Goal: Task Accomplishment & Management: Use online tool/utility

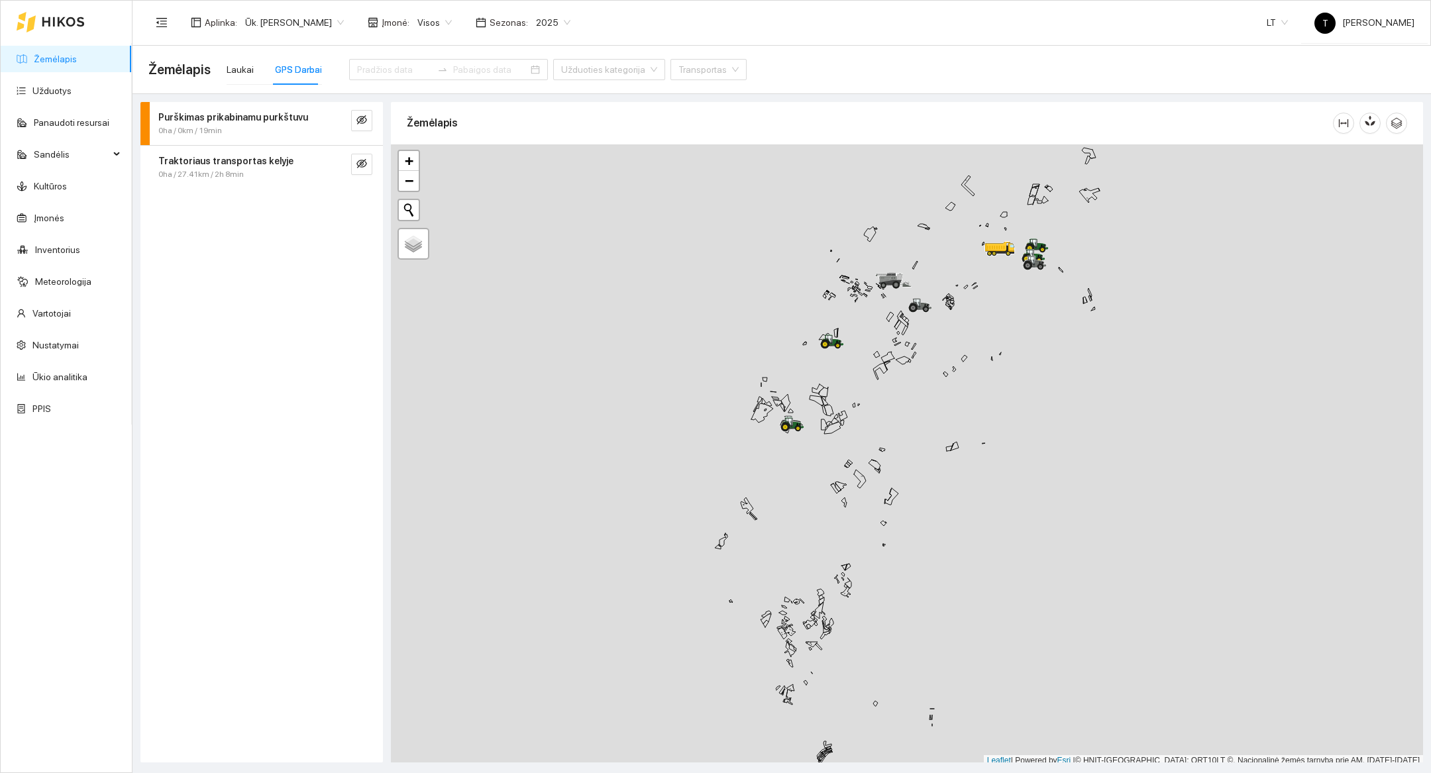
click at [1007, 470] on div at bounding box center [907, 455] width 1032 height 622
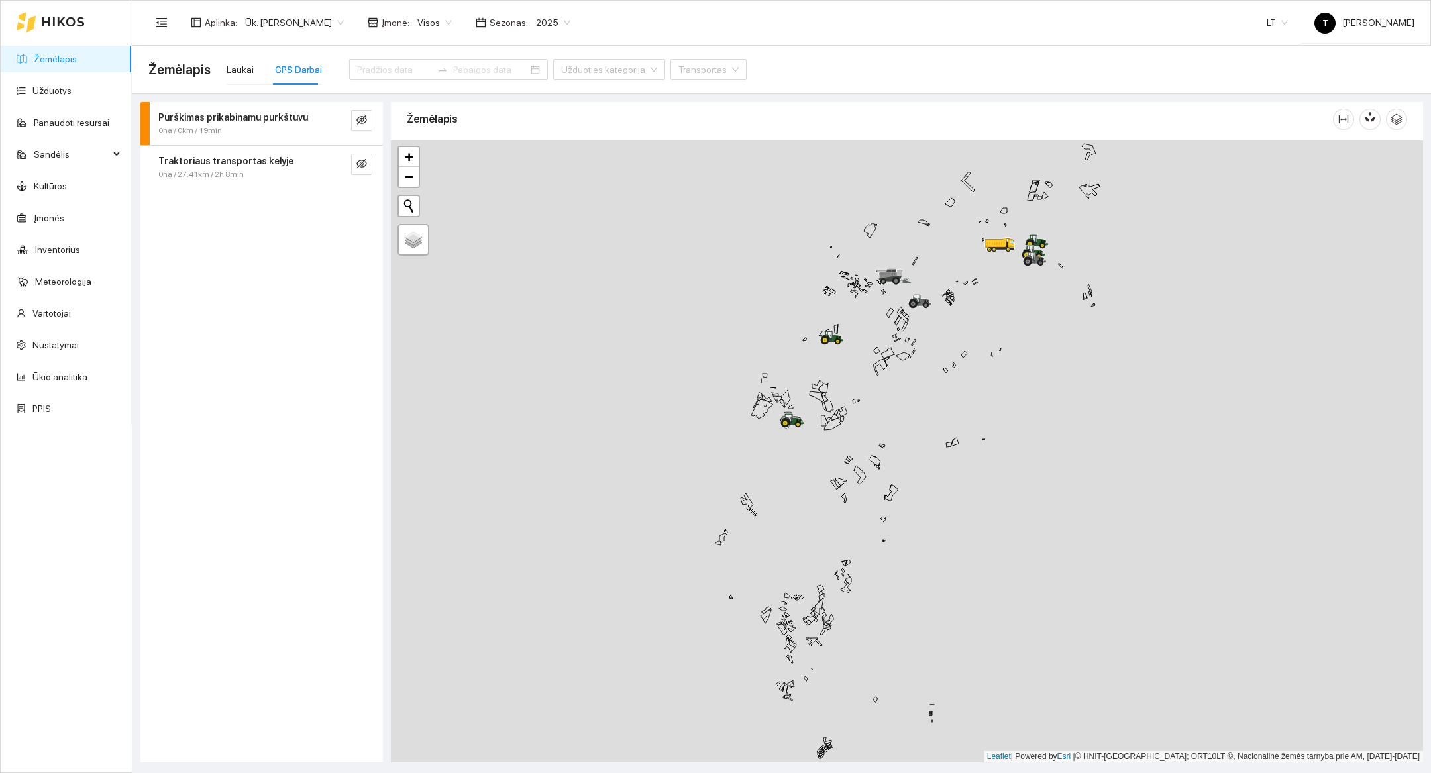
click at [1007, 470] on div at bounding box center [907, 451] width 1032 height 622
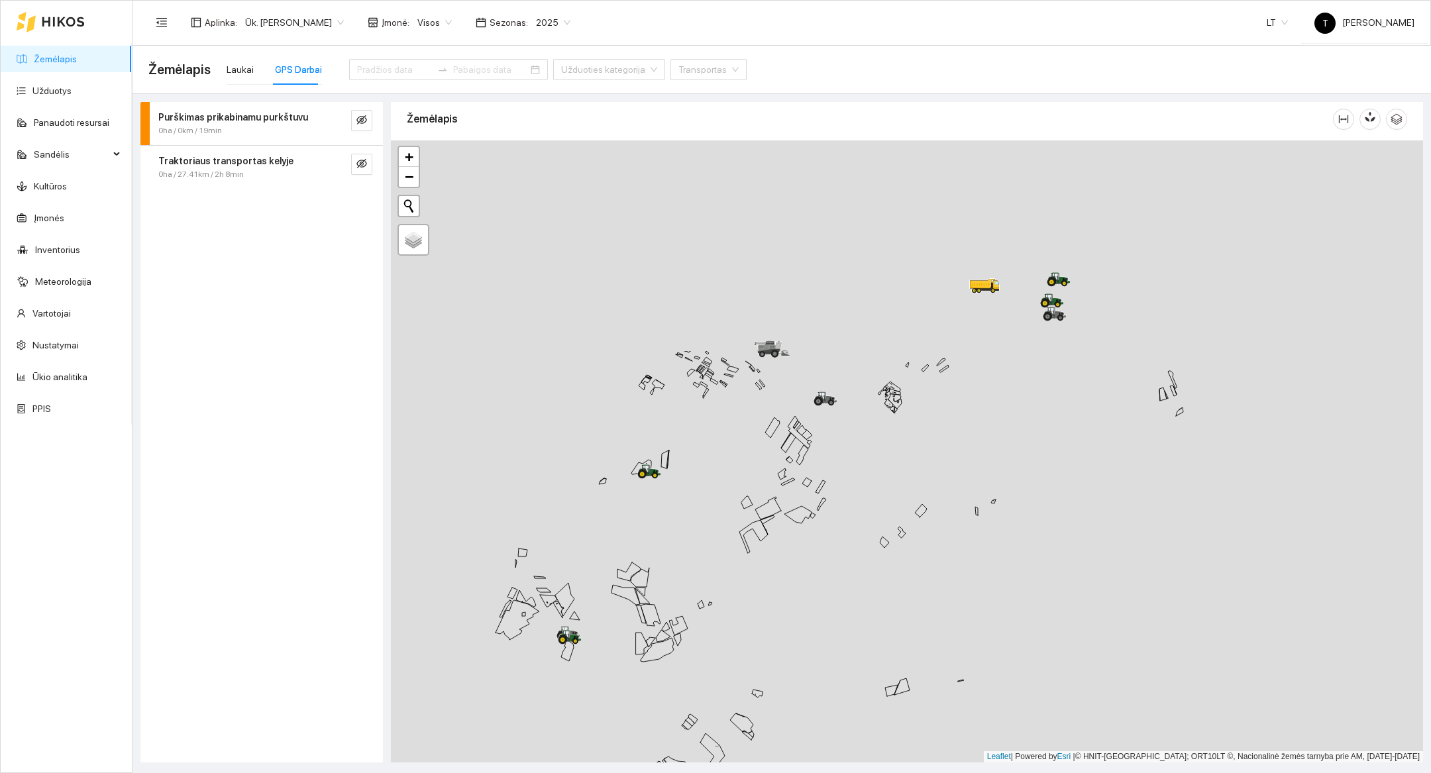
drag, startPoint x: 1001, startPoint y: 338, endPoint x: 1000, endPoint y: 611, distance: 272.2
click at [1000, 611] on div at bounding box center [907, 451] width 1032 height 622
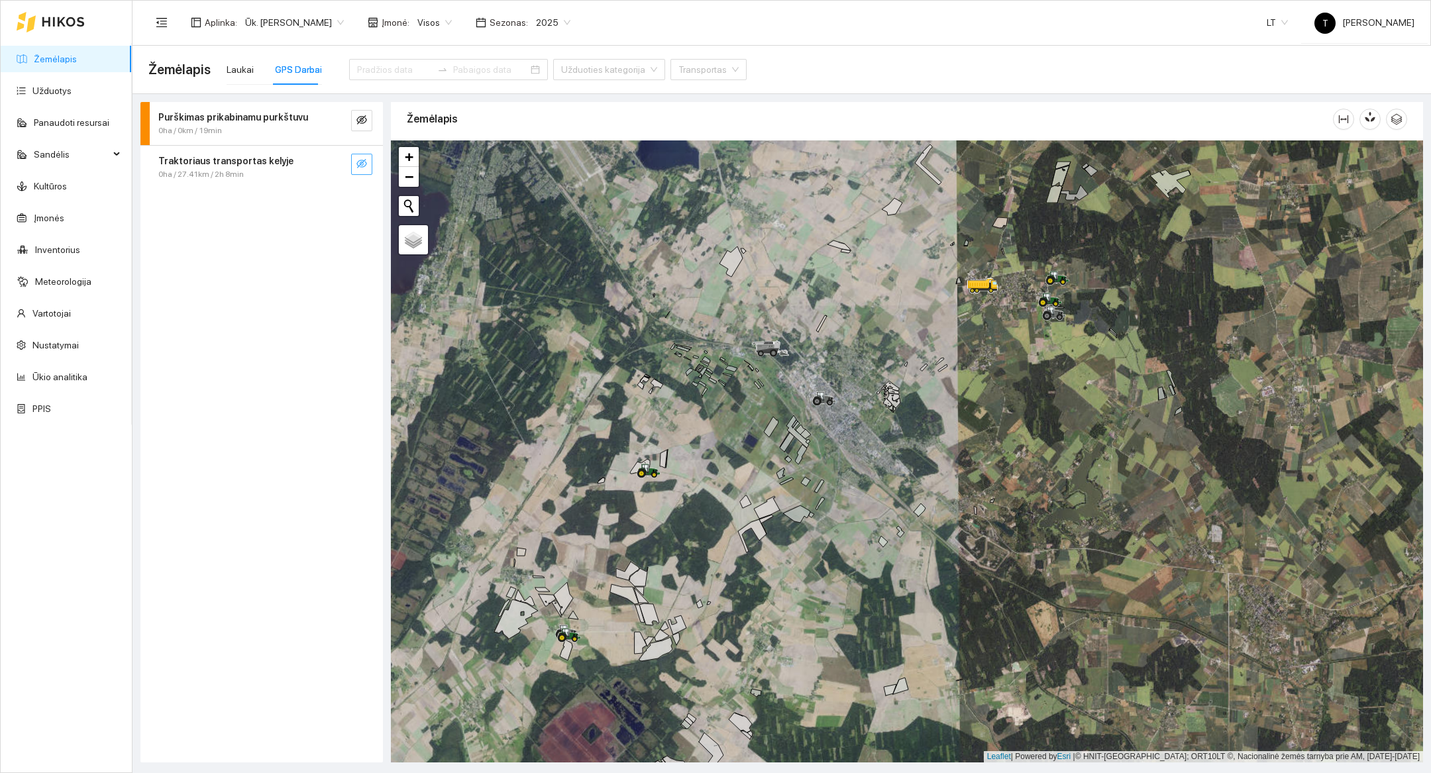
click at [357, 166] on icon "eye-invisible" at bounding box center [361, 163] width 11 height 11
click at [340, 167] on button "button" at bounding box center [335, 164] width 21 height 21
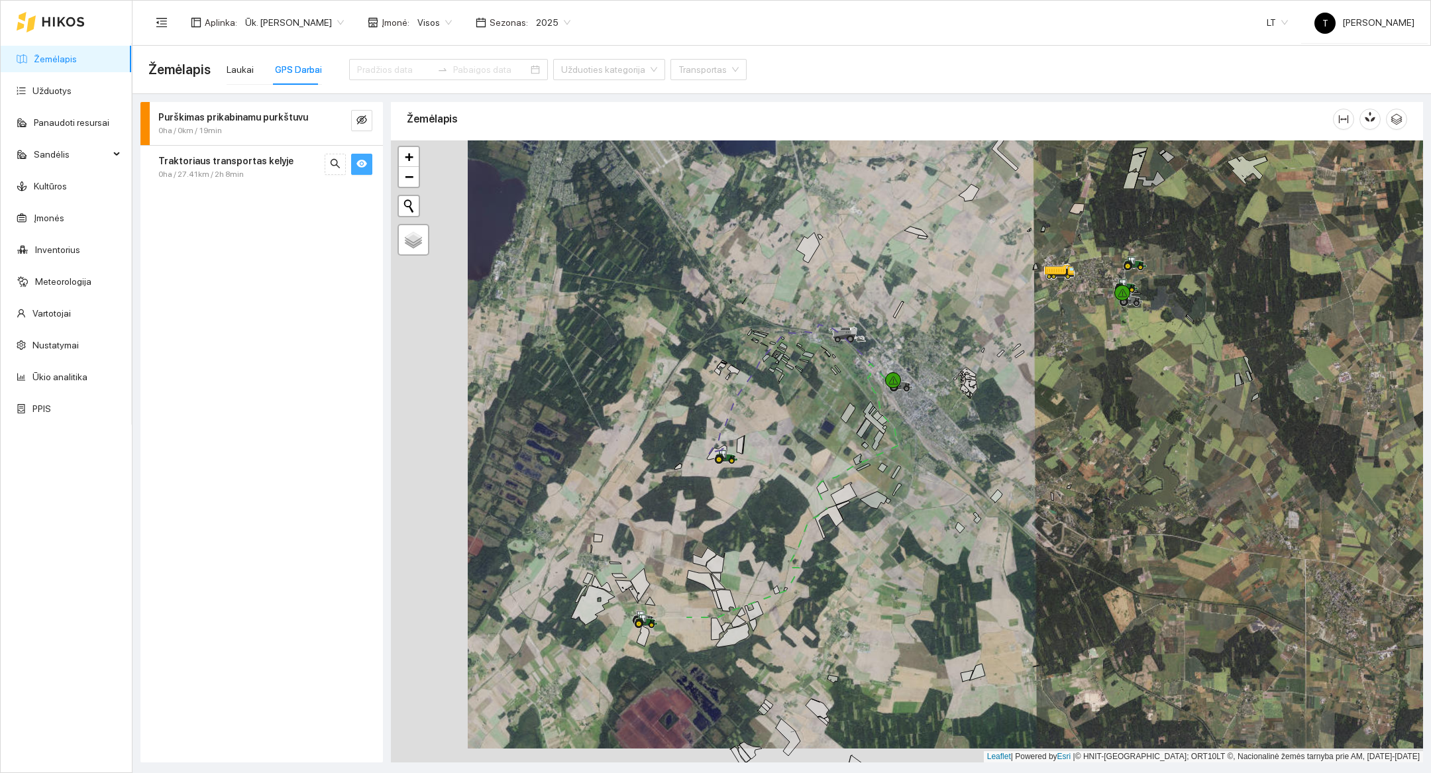
click at [1071, 336] on div at bounding box center [907, 451] width 1032 height 622
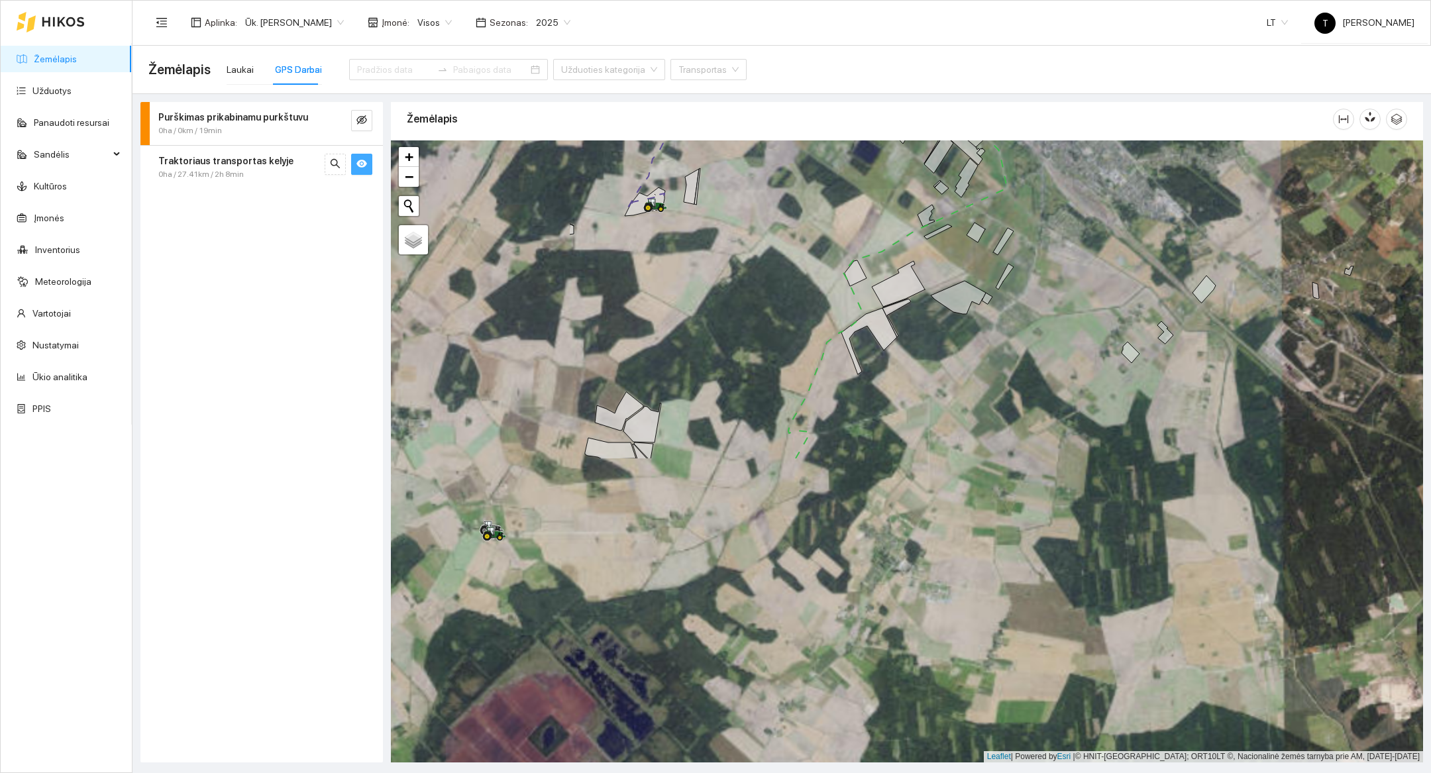
drag, startPoint x: 1018, startPoint y: 592, endPoint x: 1301, endPoint y: 225, distance: 463.3
click at [1301, 225] on div at bounding box center [907, 451] width 1032 height 622
